Goal: Task Accomplishment & Management: Complete application form

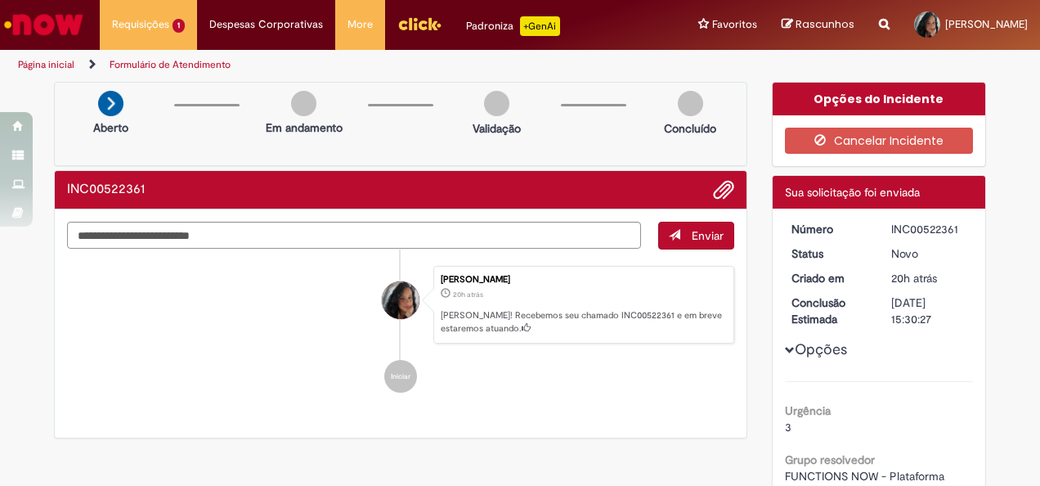
scroll to position [164, 0]
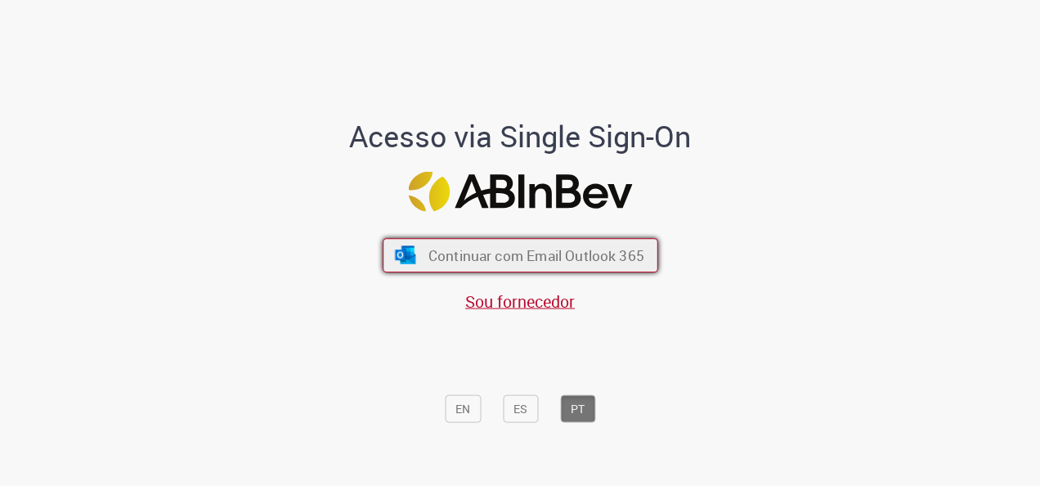
click at [505, 250] on span "Continuar com Email Outlook 365" at bounding box center [536, 255] width 216 height 19
